Goal: Task Accomplishment & Management: Manage account settings

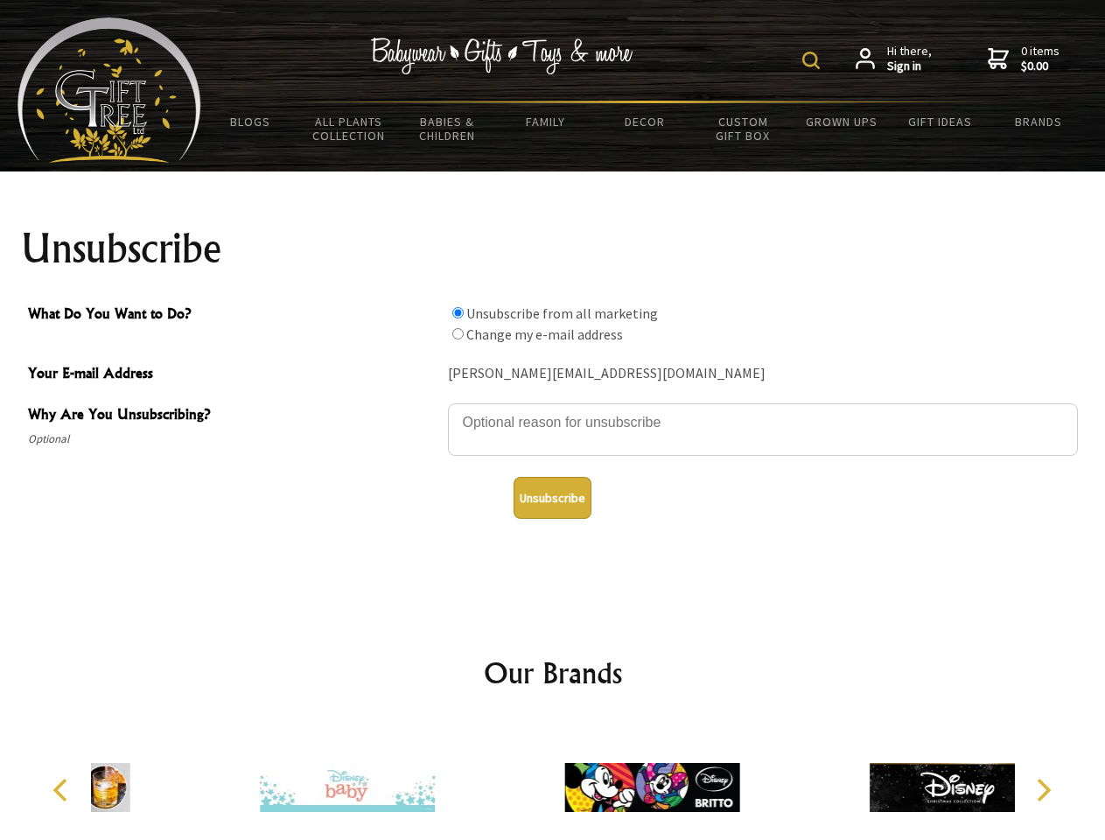
click at [814, 60] on img at bounding box center [811, 61] width 18 height 18
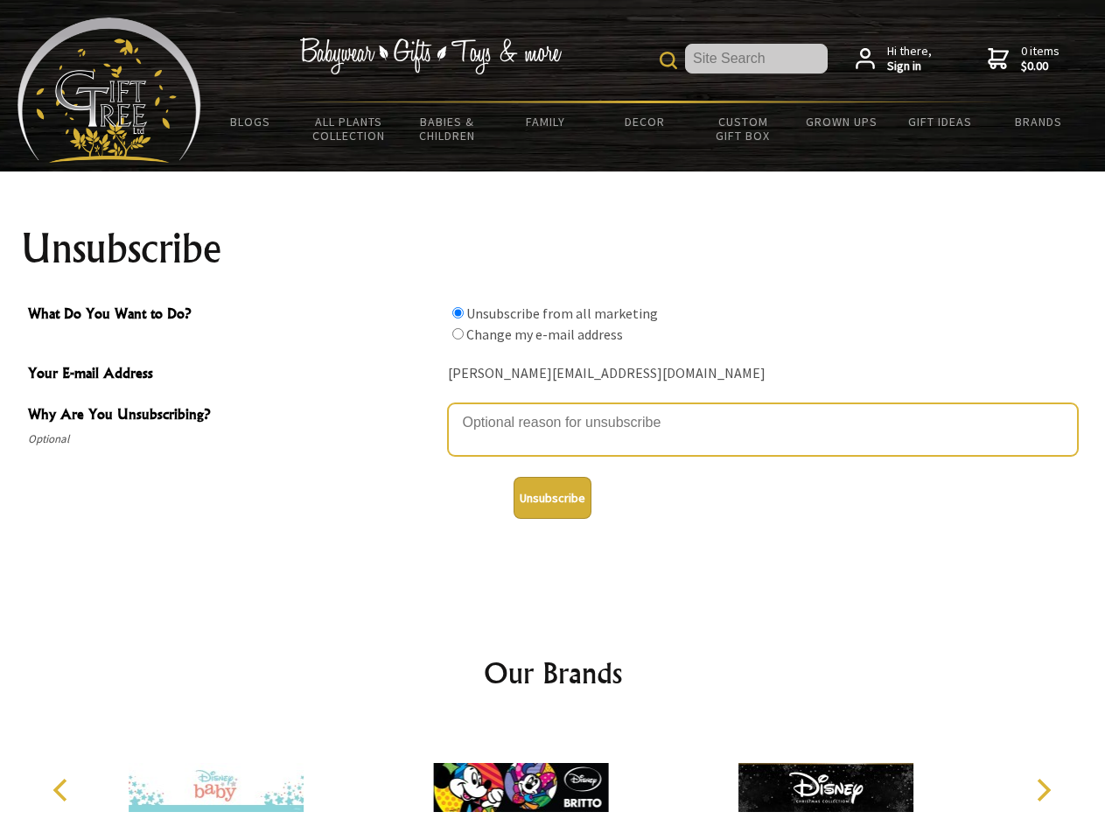
click at [553, 410] on textarea "Why Are You Unsubscribing?" at bounding box center [763, 429] width 630 height 53
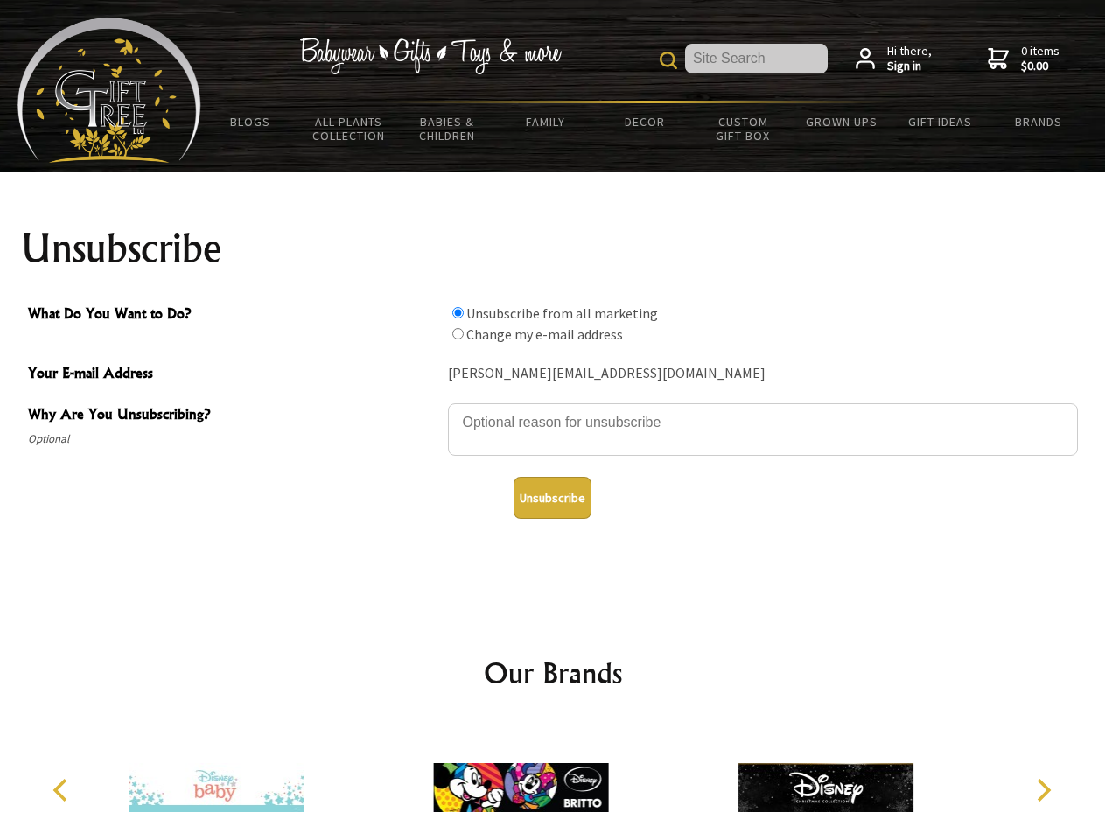
click at [458, 312] on input "What Do You Want to Do?" at bounding box center [457, 312] width 11 height 11
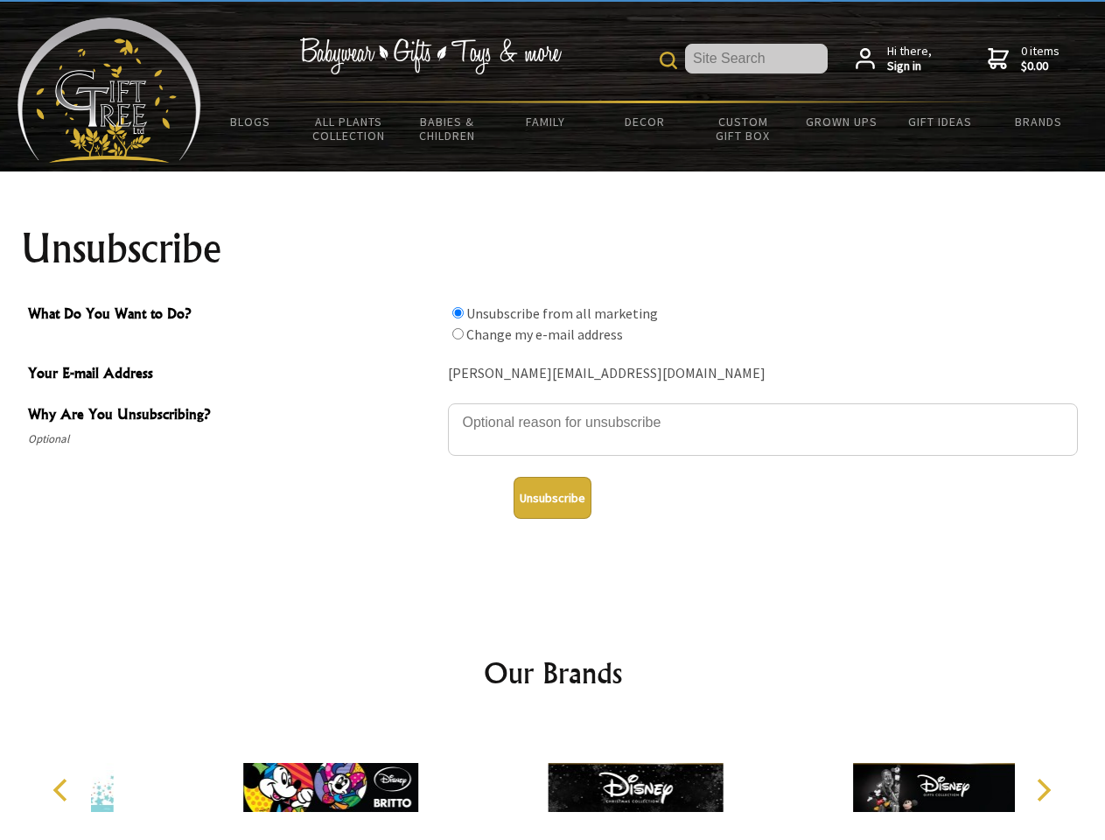
click at [458, 333] on input "What Do You Want to Do?" at bounding box center [457, 333] width 11 height 11
radio input "true"
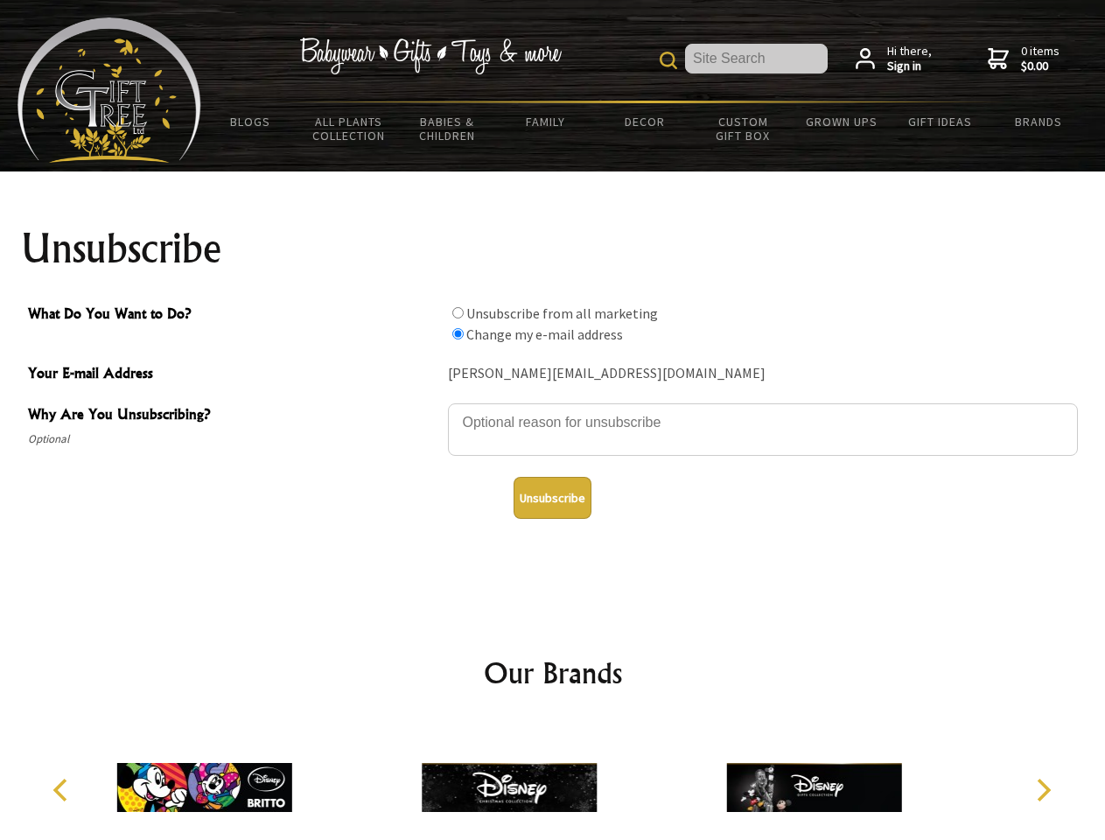
click at [552, 498] on button "Unsubscribe" at bounding box center [553, 498] width 78 height 42
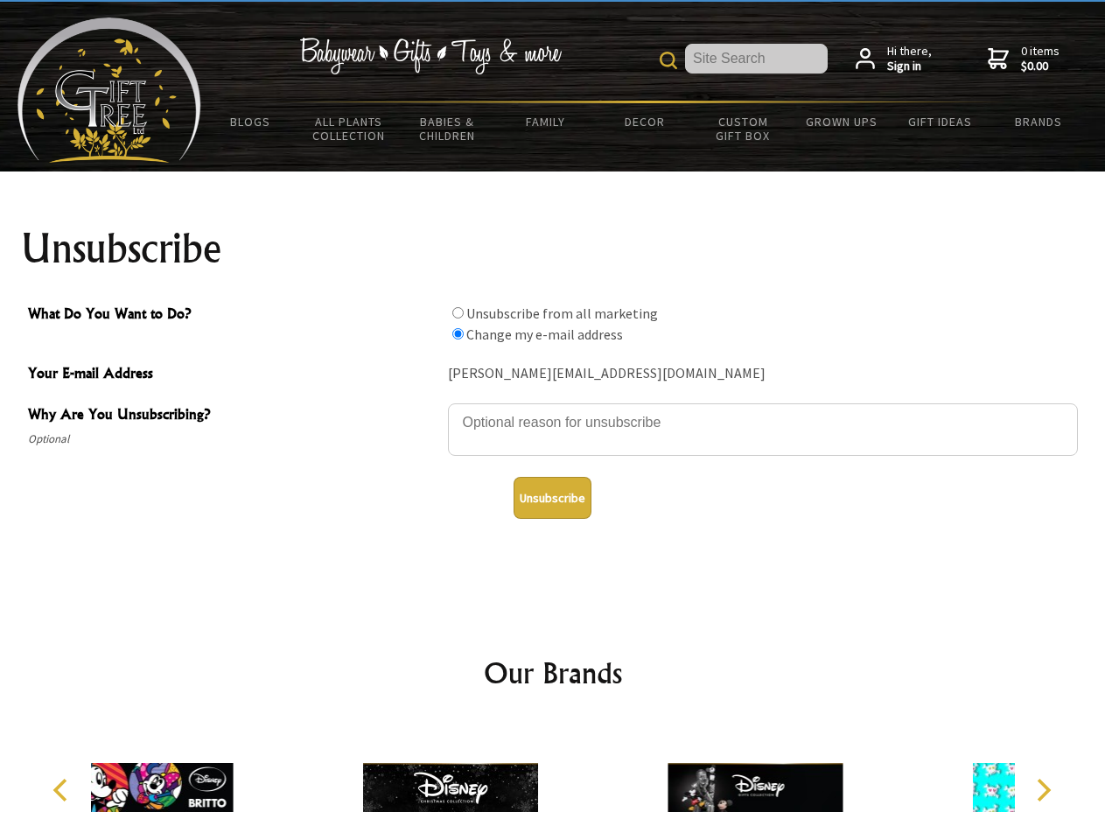
click at [603, 781] on div at bounding box center [755, 790] width 305 height 137
click at [63, 790] on icon "Previous" at bounding box center [62, 790] width 23 height 23
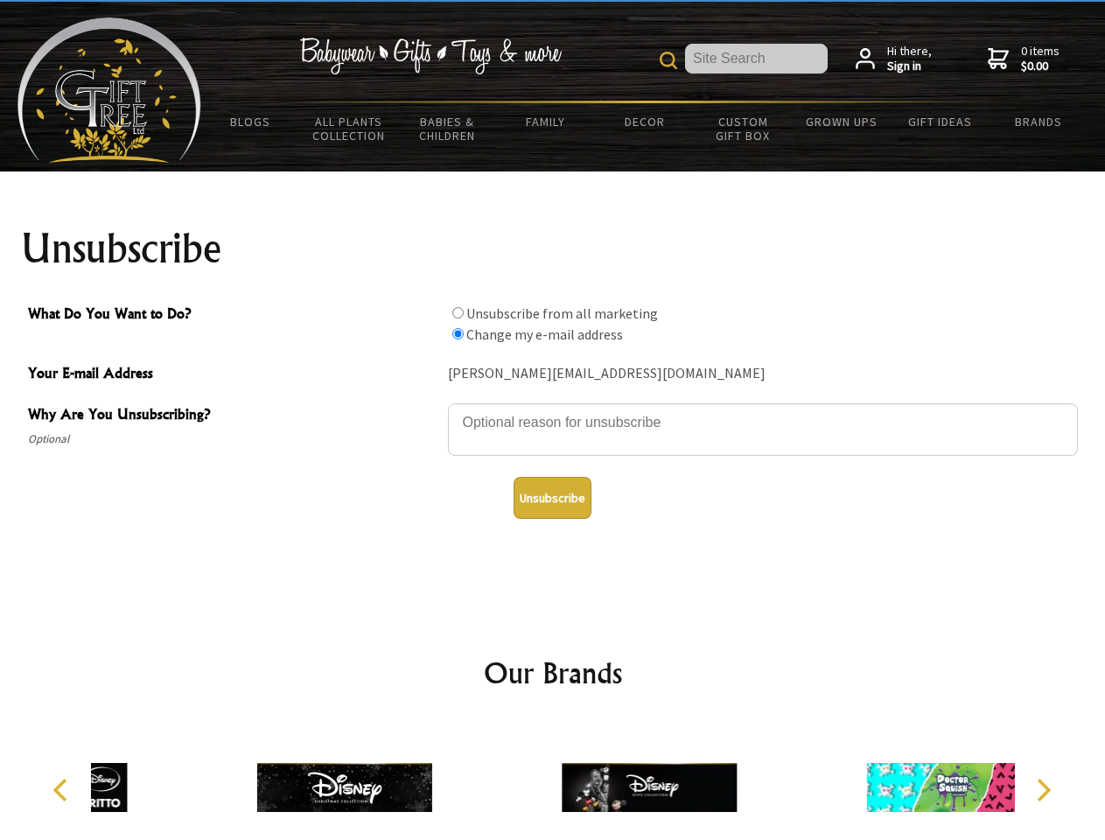
click at [1043, 790] on icon "Next" at bounding box center [1042, 790] width 23 height 23
